Goal: Download file/media

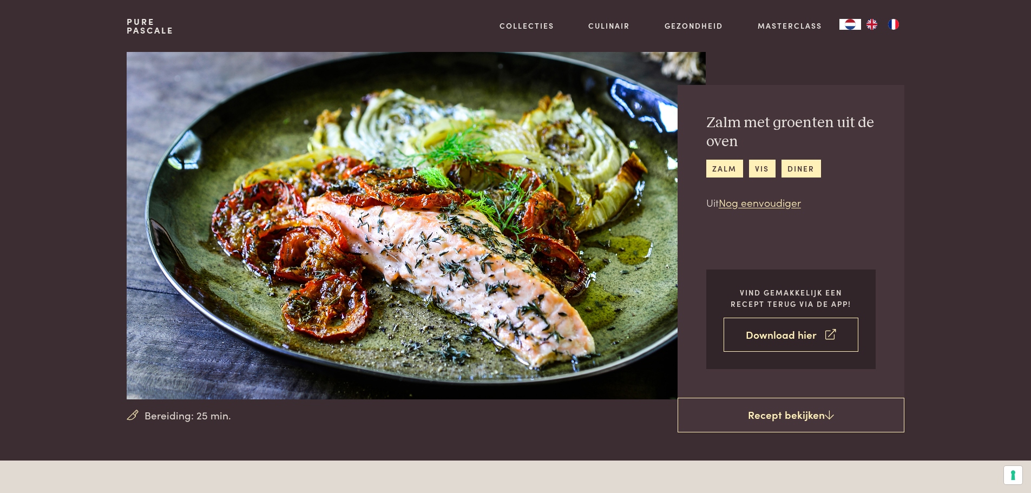
click at [797, 336] on link "Download hier" at bounding box center [791, 335] width 135 height 34
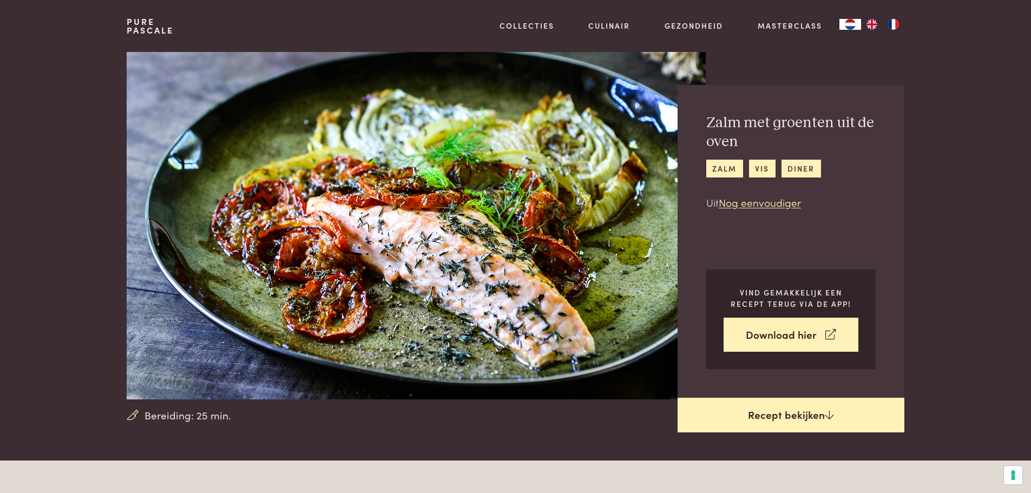
click at [803, 417] on link "Recept bekijken" at bounding box center [791, 415] width 227 height 35
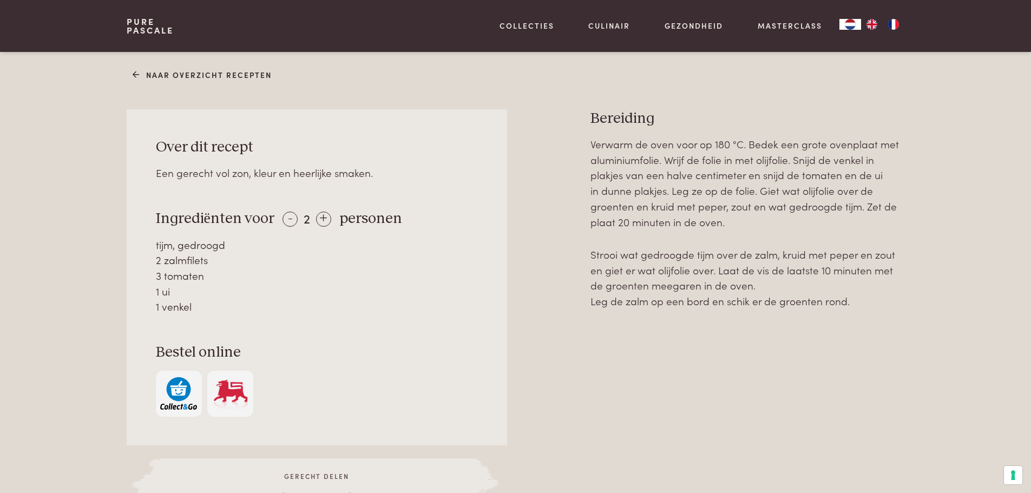
scroll to position [352, 0]
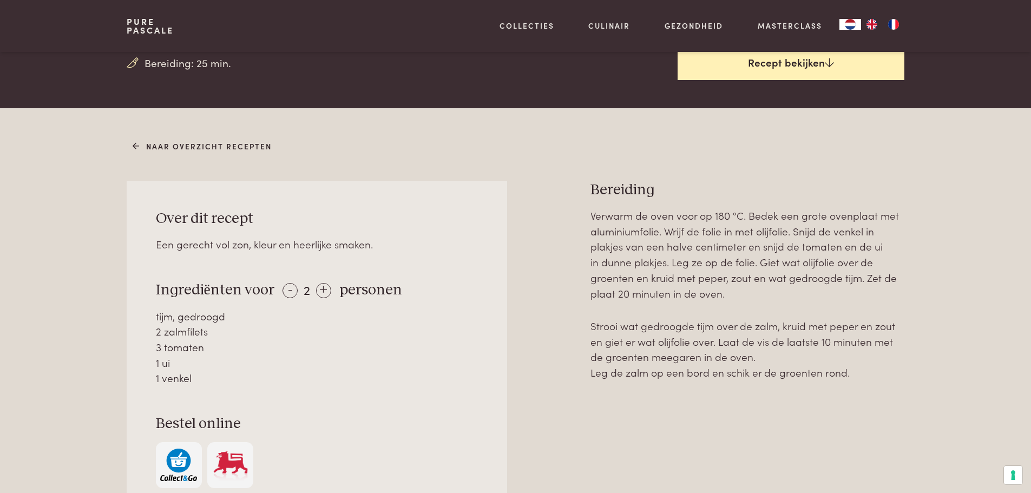
click at [776, 61] on link "Recept bekijken" at bounding box center [791, 62] width 227 height 35
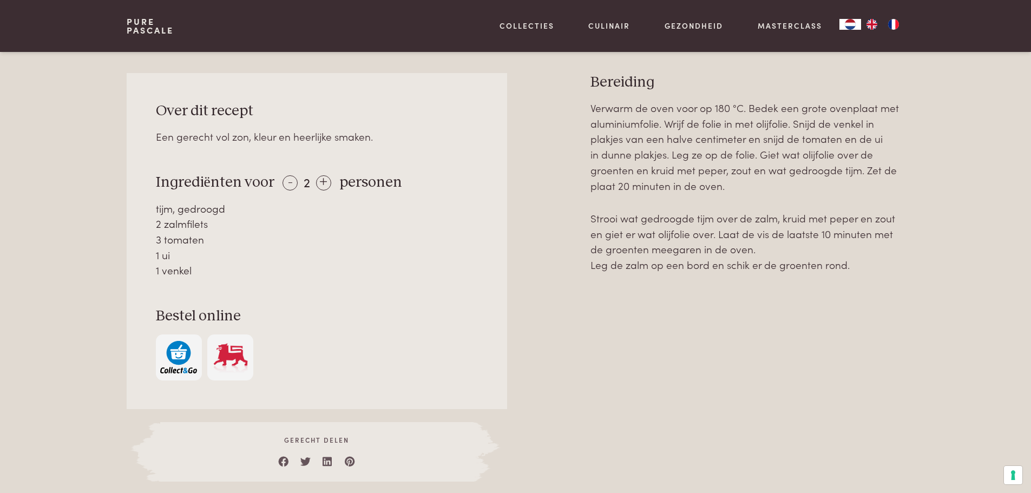
scroll to position [461, 0]
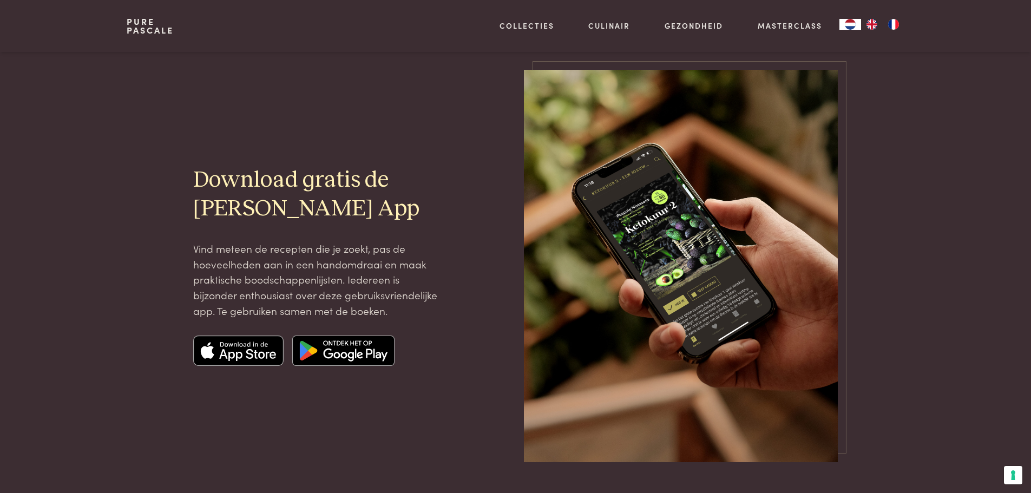
scroll to position [108, 0]
